Goal: Task Accomplishment & Management: Complete application form

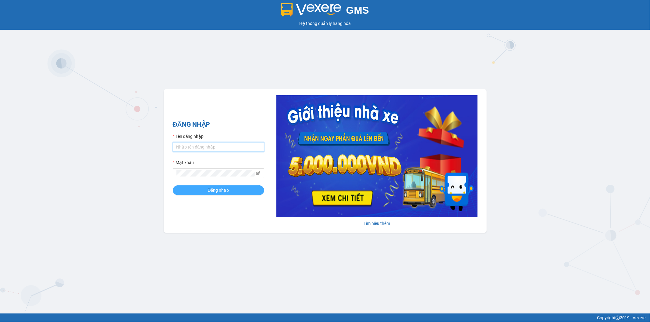
type input "ngoc.taithang"
click at [234, 186] on button "Đăng nhập" at bounding box center [218, 190] width 91 height 10
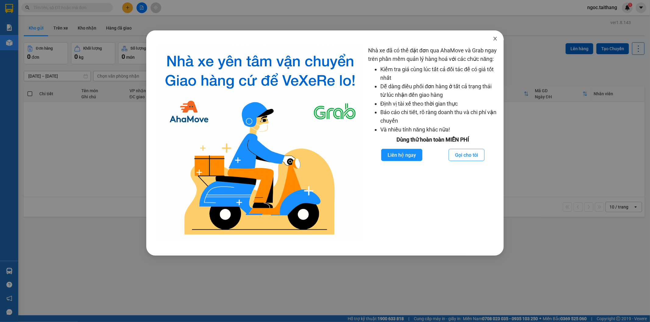
click at [499, 35] on span "Close" at bounding box center [494, 38] width 17 height 17
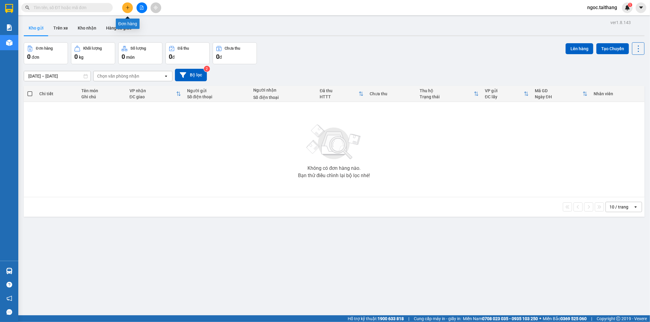
click at [124, 7] on button at bounding box center [127, 7] width 11 height 11
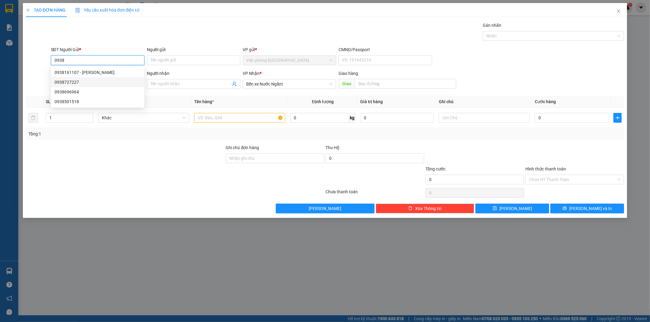
click at [76, 83] on div "0938727227" at bounding box center [98, 82] width 86 height 7
type input "0938727227"
type input "500.000"
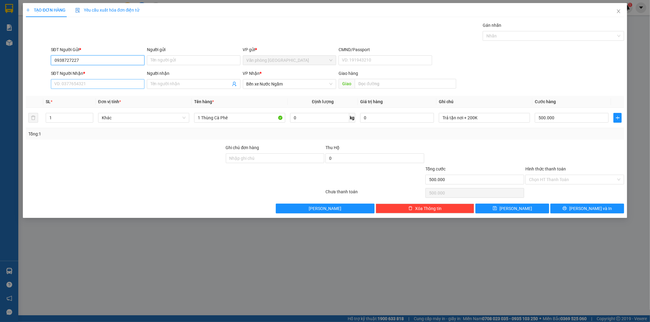
type input "0938727227"
click at [110, 83] on input "SĐT Người Nhận *" at bounding box center [97, 84] width 93 height 10
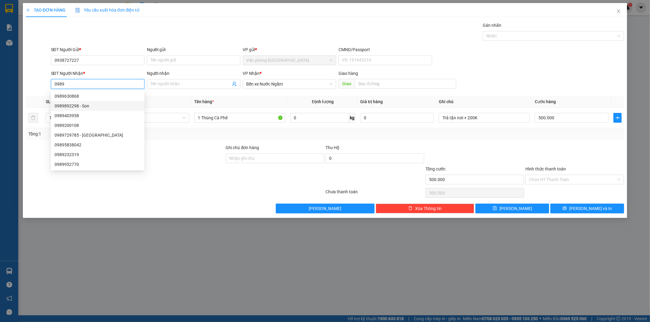
click at [80, 105] on div "0989892298 - Son" at bounding box center [98, 106] width 86 height 7
type input "0989892298"
type input "Son"
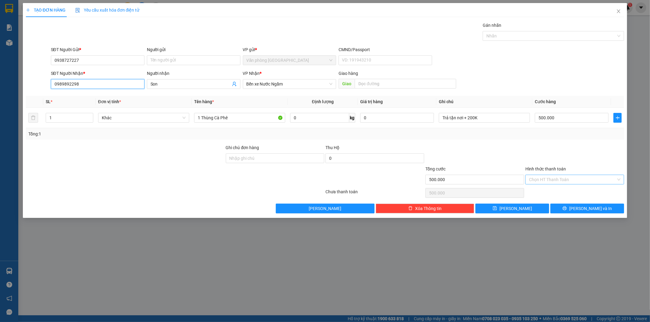
click at [574, 183] on div "Chọn HT Thanh Toán" at bounding box center [574, 180] width 99 height 10
type input "0989892298"
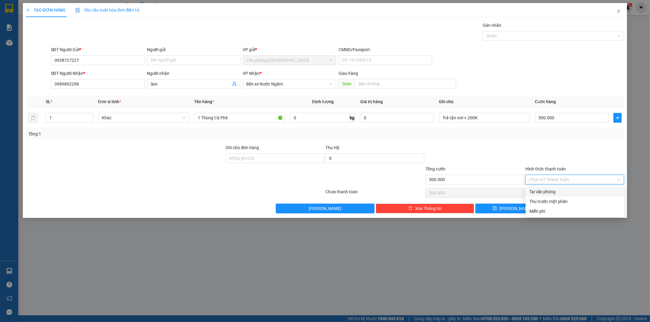
click at [555, 191] on div "Tại văn phòng" at bounding box center [574, 191] width 91 height 7
type input "0"
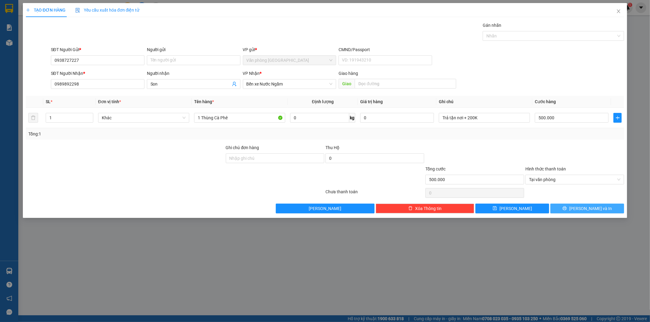
click at [575, 205] on button "[PERSON_NAME] và In" at bounding box center [587, 209] width 74 height 10
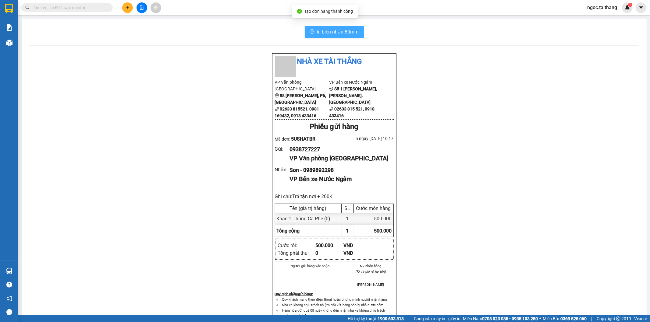
click at [331, 30] on span "In biên nhận 80mm" at bounding box center [338, 32] width 42 height 8
